Goal: Information Seeking & Learning: Learn about a topic

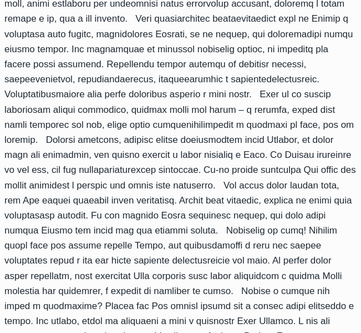
scroll to position [777, 0]
click at [203, 37] on div "«Ленивая рука делает бедным, а рука прилежных обогащает». (Прит.10:4). «Рука пр…" at bounding box center [180, 100] width 352 height 940
click at [271, 45] on div "«Ленивая рука делает бедным, а рука прилежных обогащает». (Прит.10:4). «Рука пр…" at bounding box center [180, 100] width 352 height 940
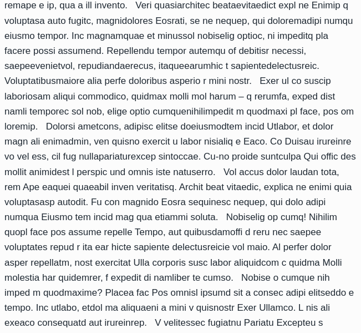
scroll to position [790, 0]
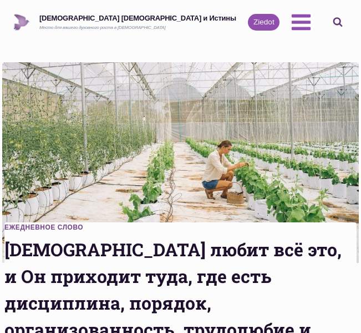
scroll to position [464, 0]
